Goal: Find specific page/section: Locate a particular part of the current website

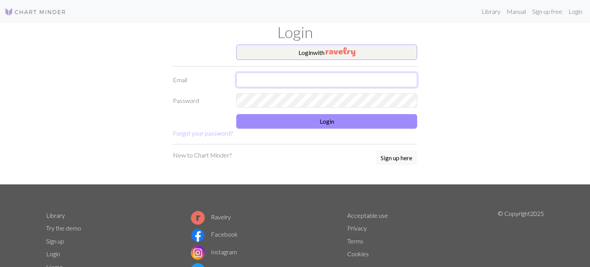
type input "[EMAIL_ADDRESS][DOMAIN_NAME]"
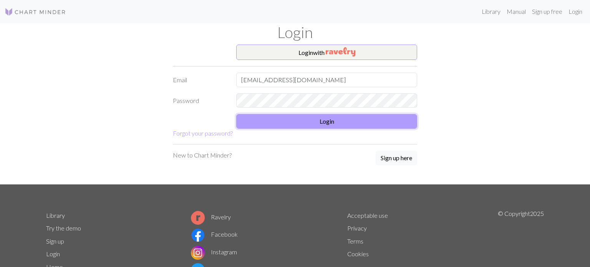
click at [362, 123] on button "Login" at bounding box center [326, 121] width 181 height 15
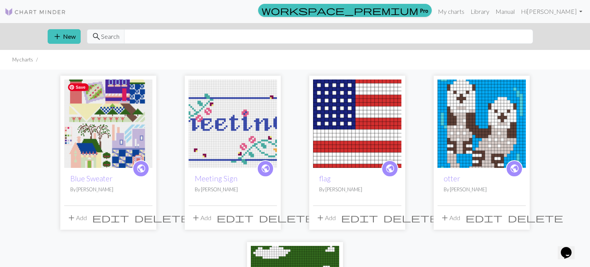
click at [112, 134] on img at bounding box center [108, 124] width 88 height 88
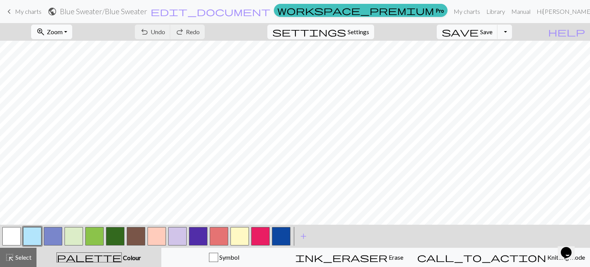
click at [63, 30] on span "Zoom" at bounding box center [55, 31] width 16 height 7
click at [78, 59] on button "Fit width" at bounding box center [62, 61] width 61 height 12
click at [72, 29] on button "zoom_in Zoom Zoom" at bounding box center [51, 32] width 41 height 15
click at [82, 58] on button "Fit width" at bounding box center [62, 61] width 61 height 12
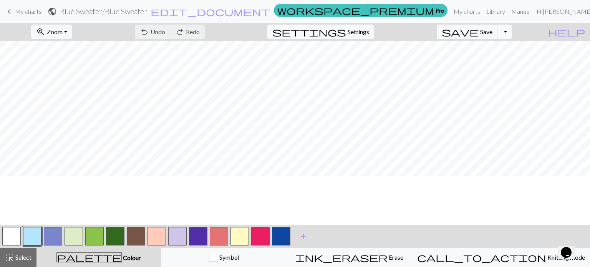
scroll to position [0, 0]
click at [63, 35] on span "Zoom" at bounding box center [55, 31] width 16 height 7
click at [75, 104] on button "100%" at bounding box center [62, 104] width 61 height 12
click at [63, 31] on span "Zoom" at bounding box center [55, 31] width 16 height 7
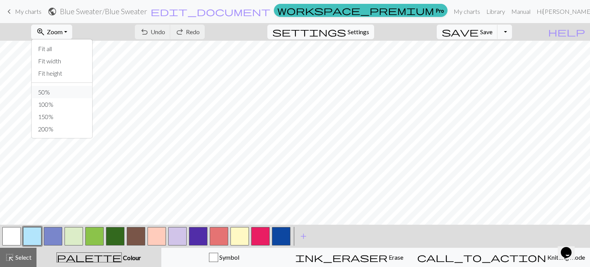
click at [89, 95] on button "50%" at bounding box center [62, 92] width 61 height 12
